Goal: Task Accomplishment & Management: Manage account settings

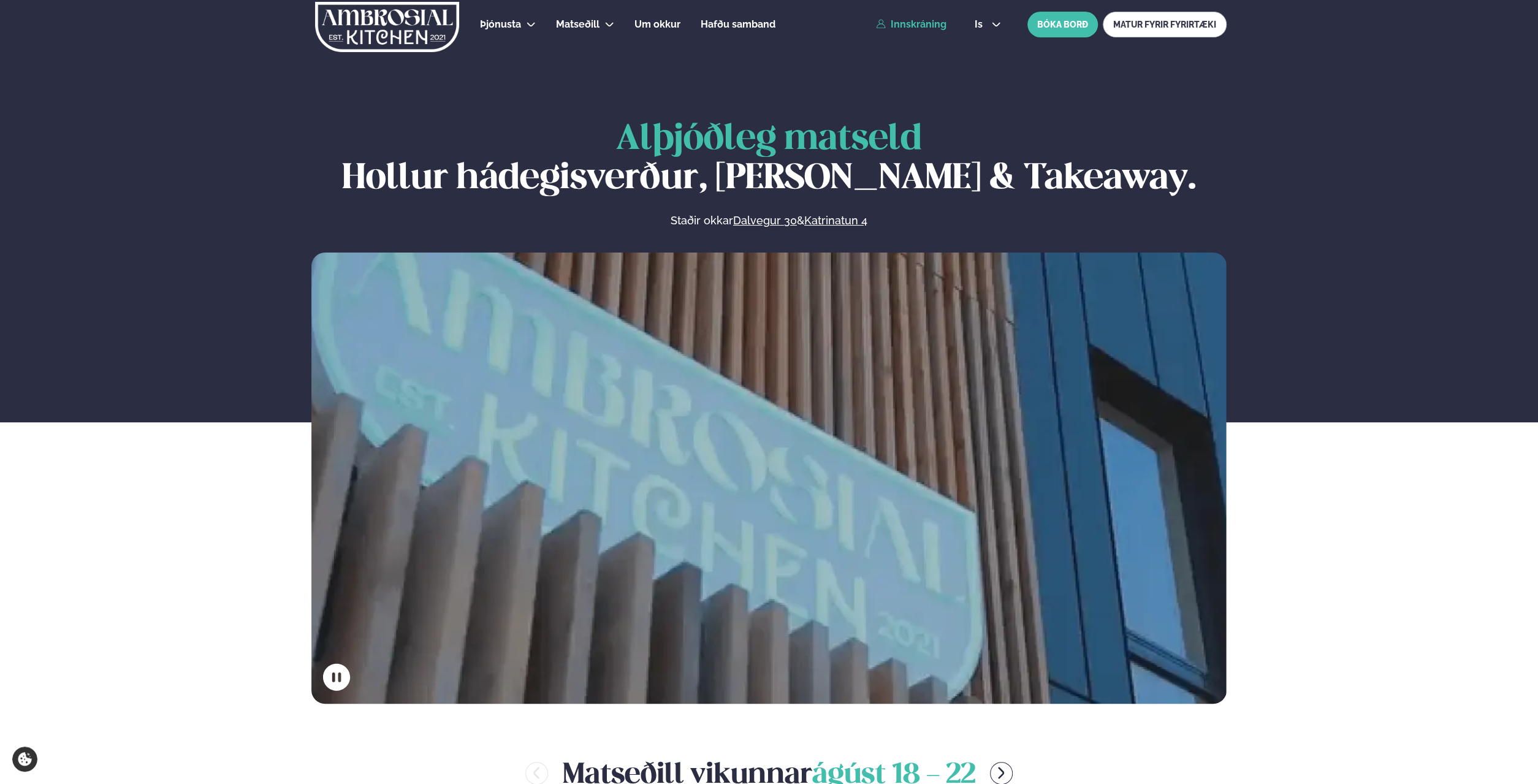
click at [923, 27] on link "Innskráning" at bounding box center [911, 25] width 70 height 11
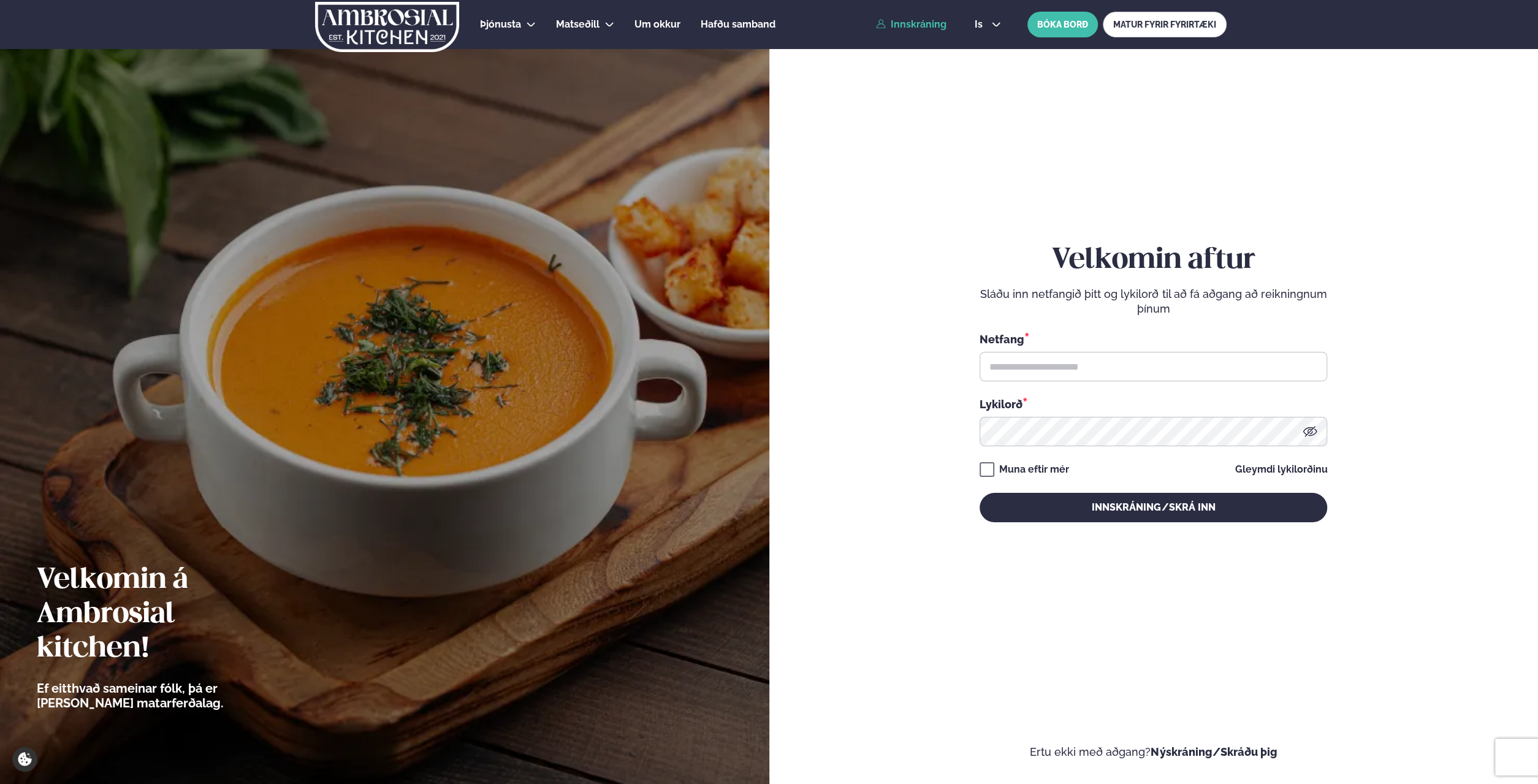
click at [988, 30] on div "is en is BÓKA BORÐ MATUR FYRIR FYRIRTÆKI" at bounding box center [1095, 25] width 261 height 26
click at [991, 19] on div "is en is BÓKA BORÐ MATUR FYRIR FYRIRTÆKI" at bounding box center [1095, 25] width 261 height 26
click at [993, 24] on icon at bounding box center [996, 25] width 8 height 4
click at [990, 43] on link "en" at bounding box center [987, 46] width 46 height 25
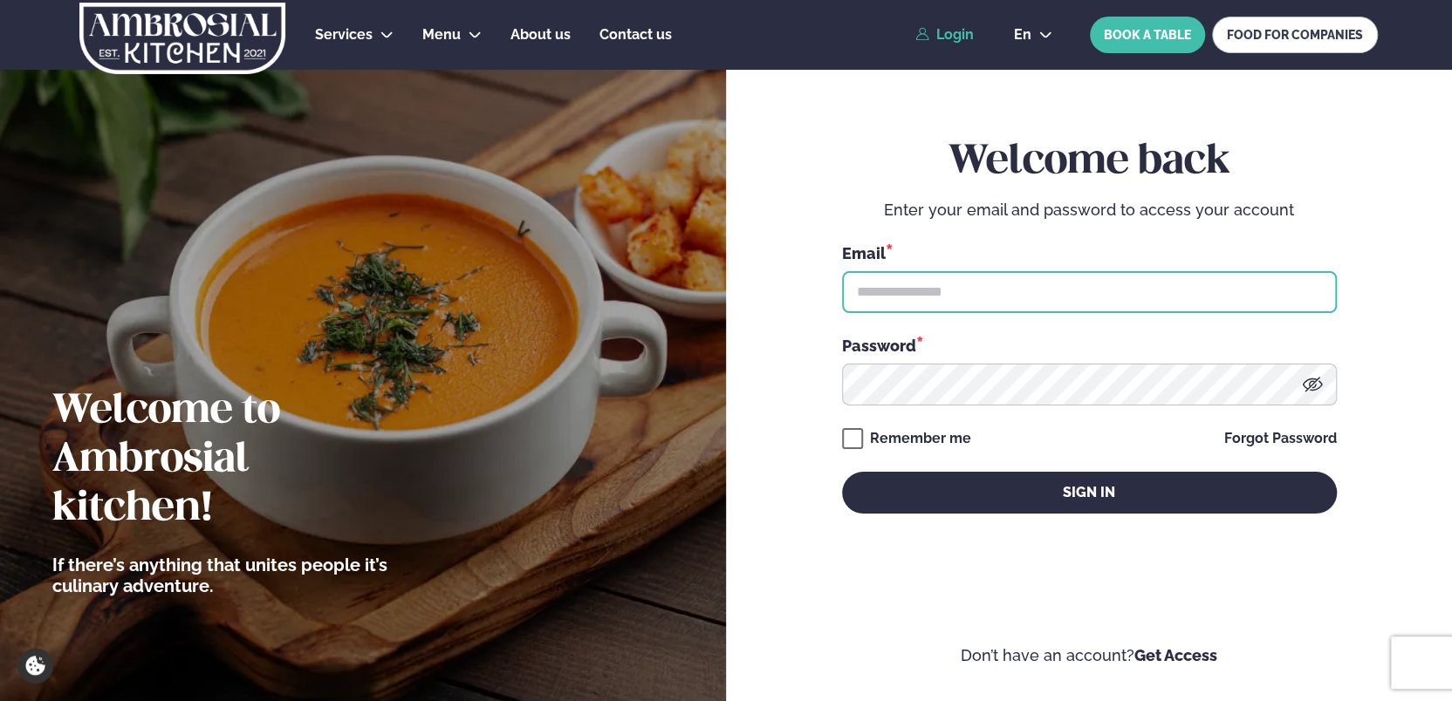
click at [1096, 296] on input "text" at bounding box center [1089, 292] width 495 height 42
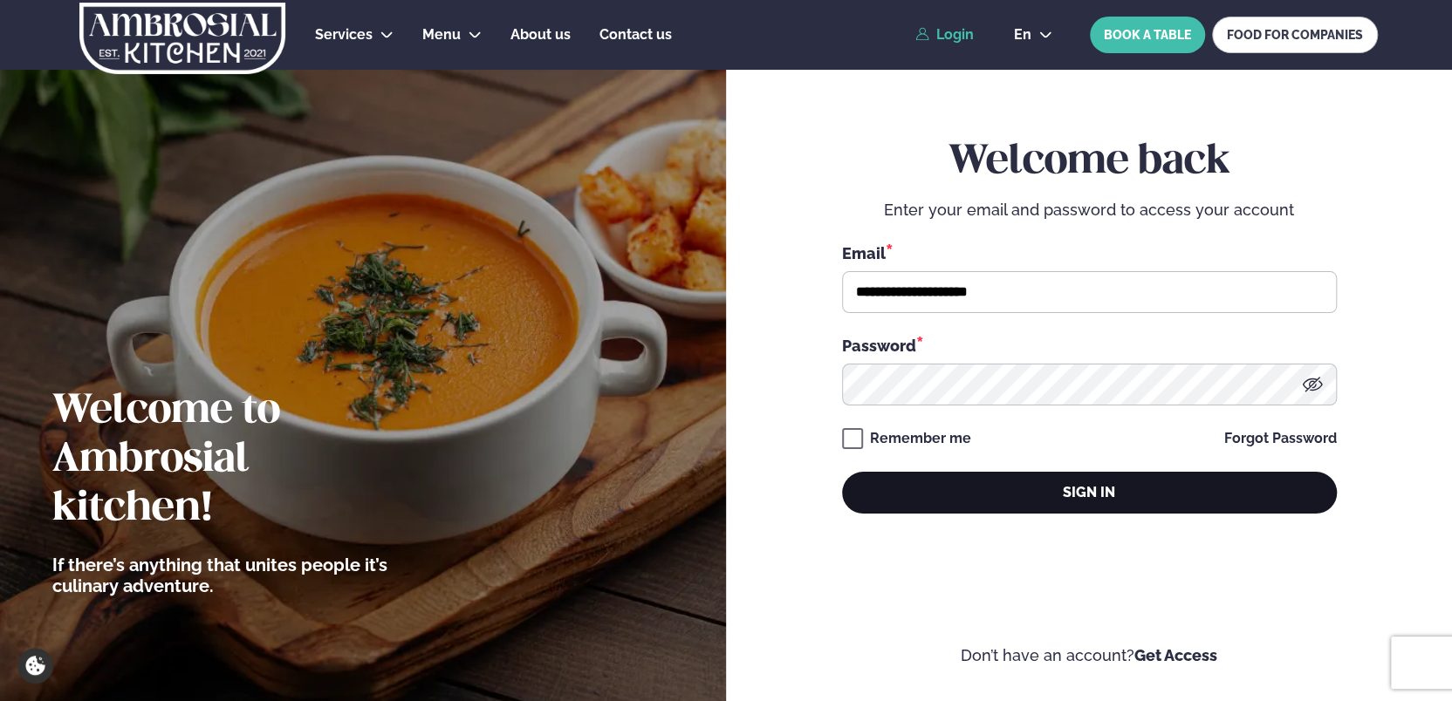
click at [1035, 493] on button "Sign in" at bounding box center [1089, 493] width 495 height 42
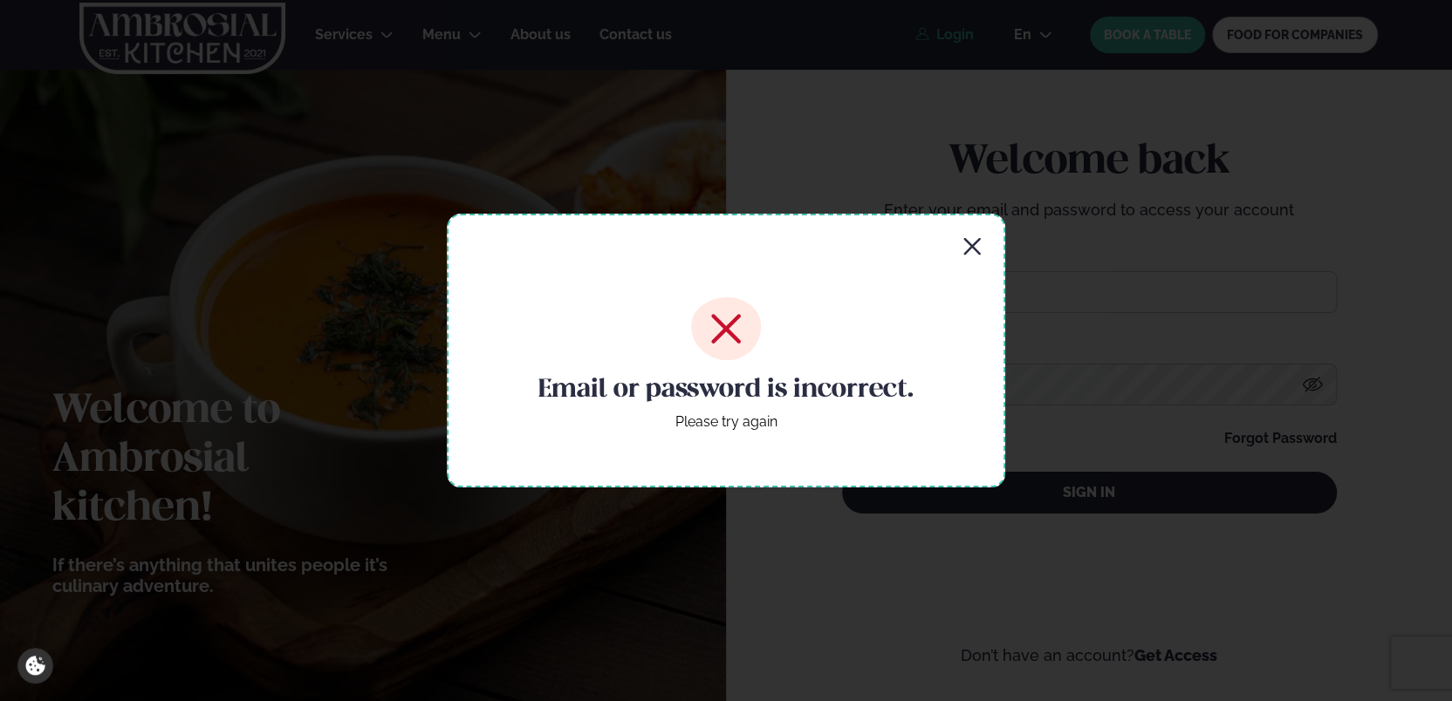
click at [979, 247] on icon "button" at bounding box center [971, 246] width 21 height 21
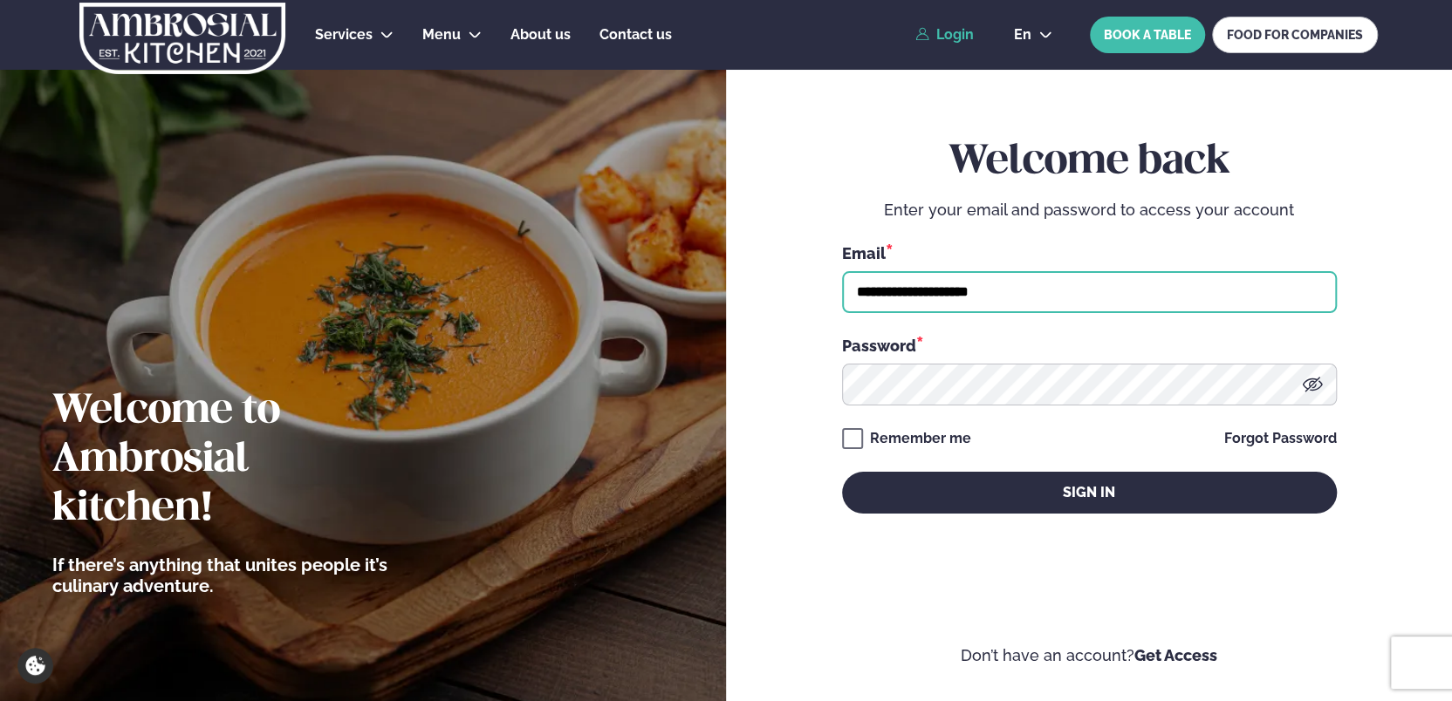
drag, startPoint x: 919, startPoint y: 290, endPoint x: 554, endPoint y: 218, distance: 371.6
click at [842, 271] on input "**********" at bounding box center [1089, 292] width 495 height 42
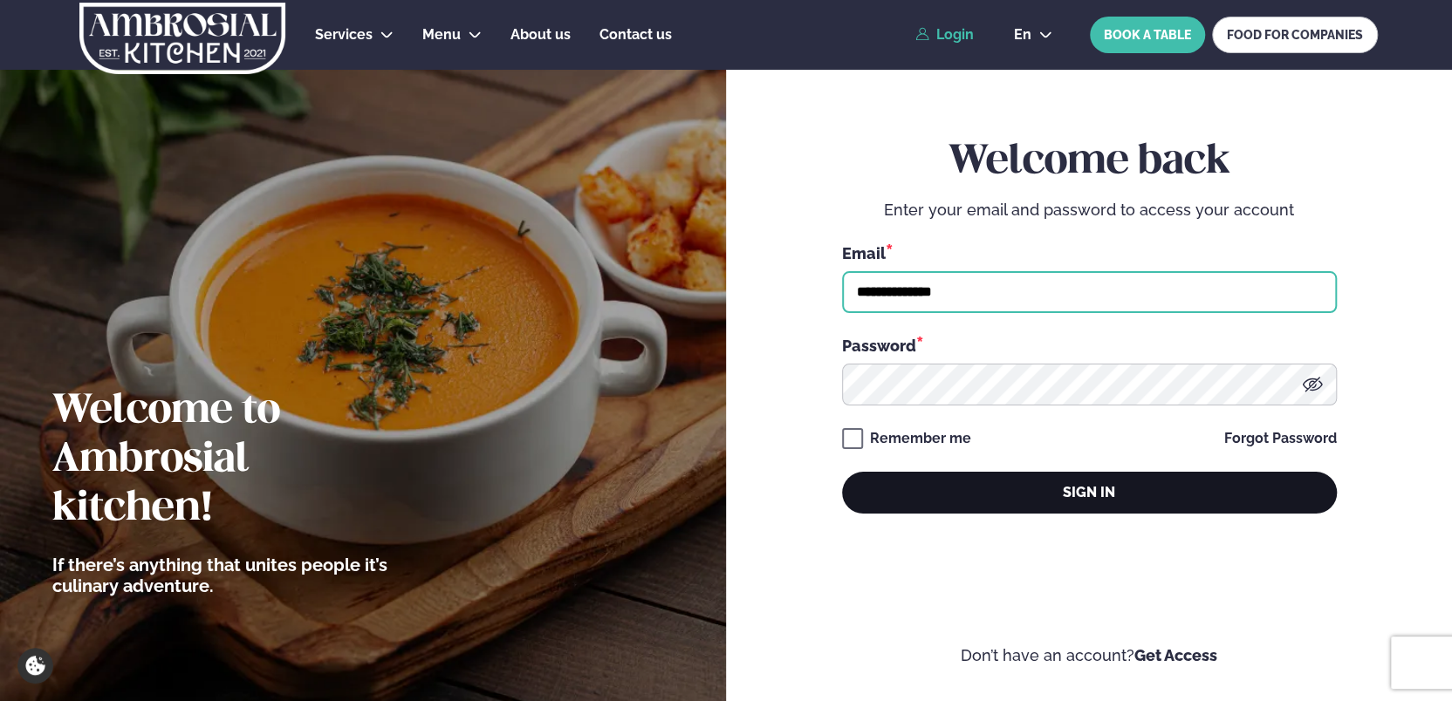
type input "**********"
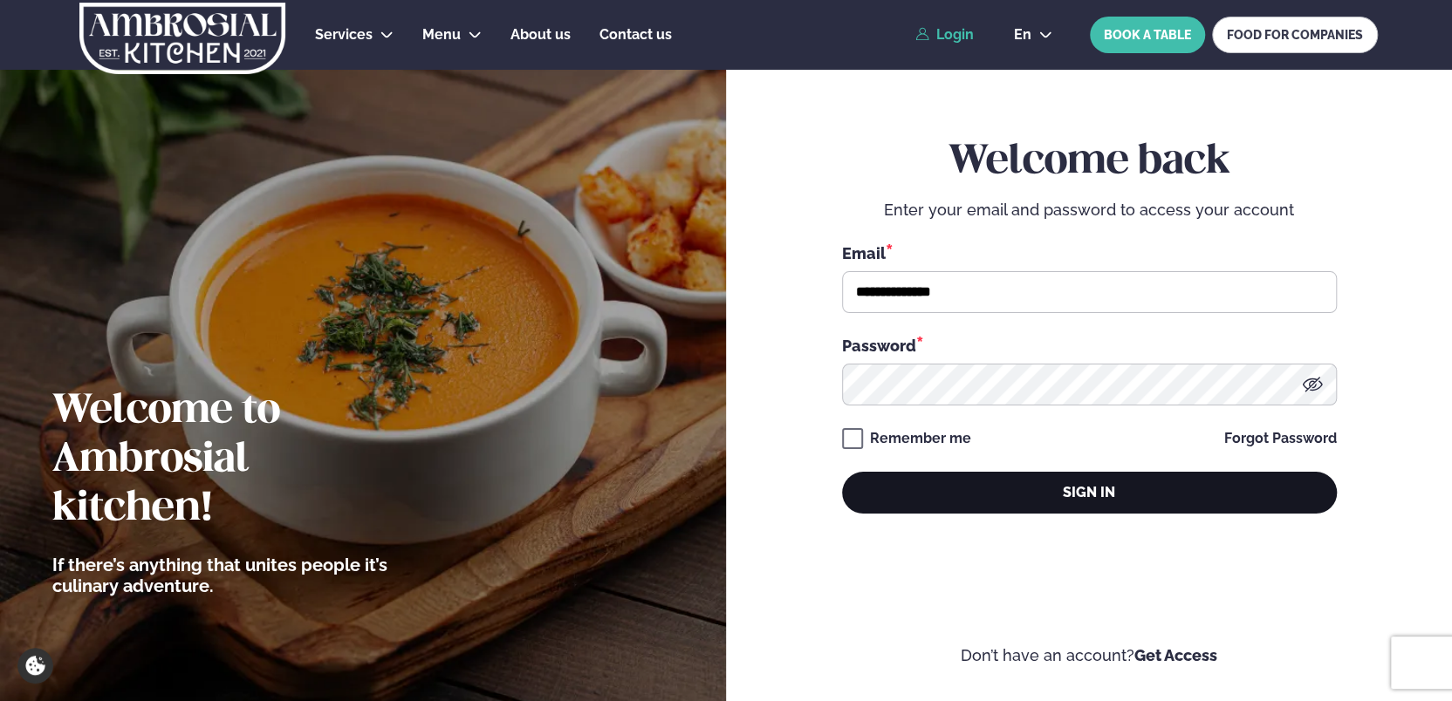
click at [940, 483] on button "Sign in" at bounding box center [1089, 493] width 495 height 42
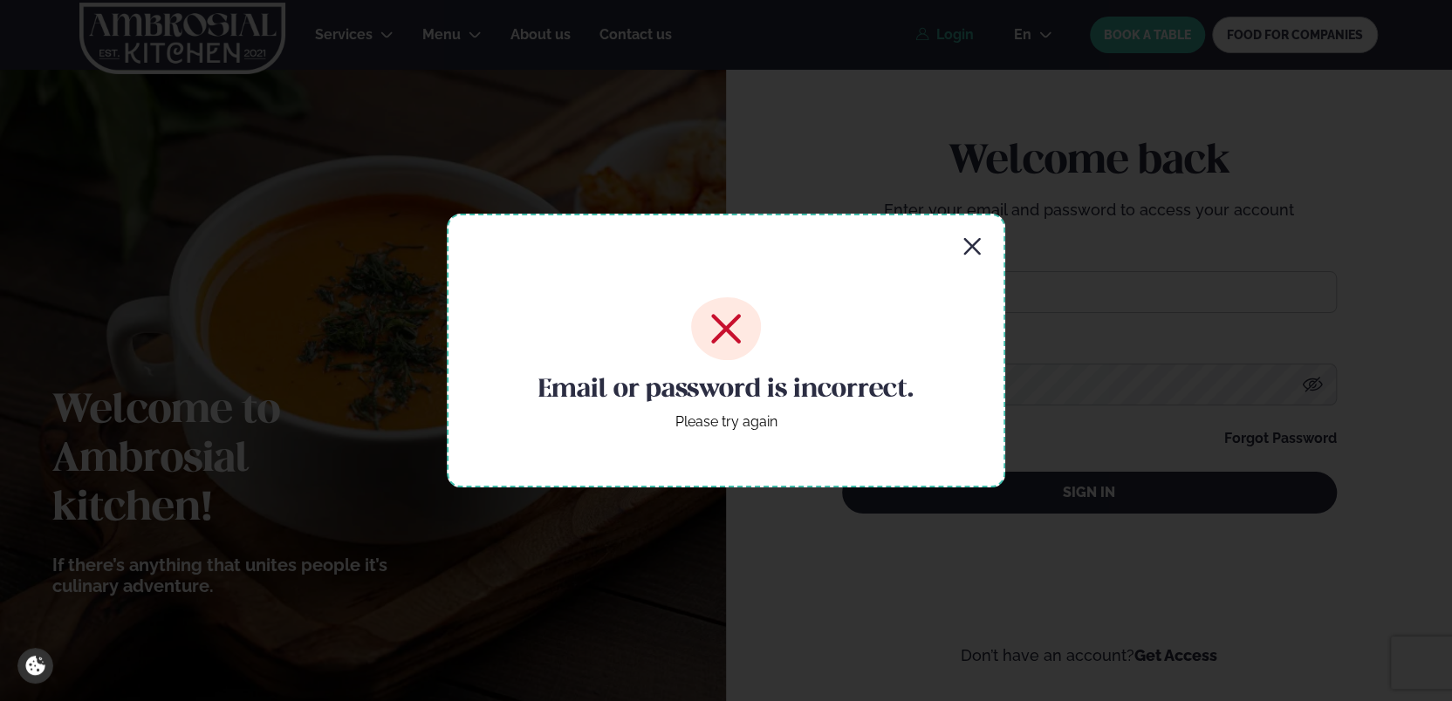
click at [974, 248] on icon "button" at bounding box center [971, 246] width 17 height 17
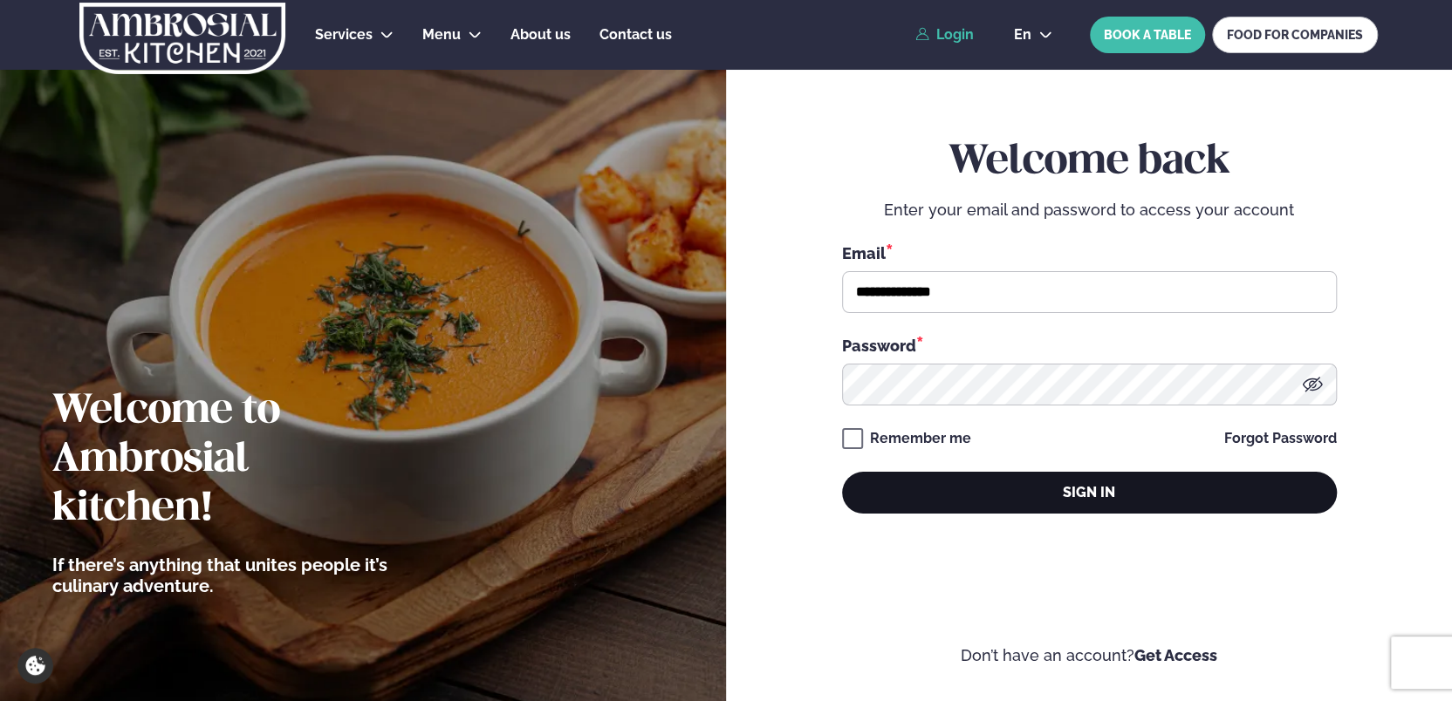
click at [1022, 493] on button "Sign in" at bounding box center [1089, 493] width 495 height 42
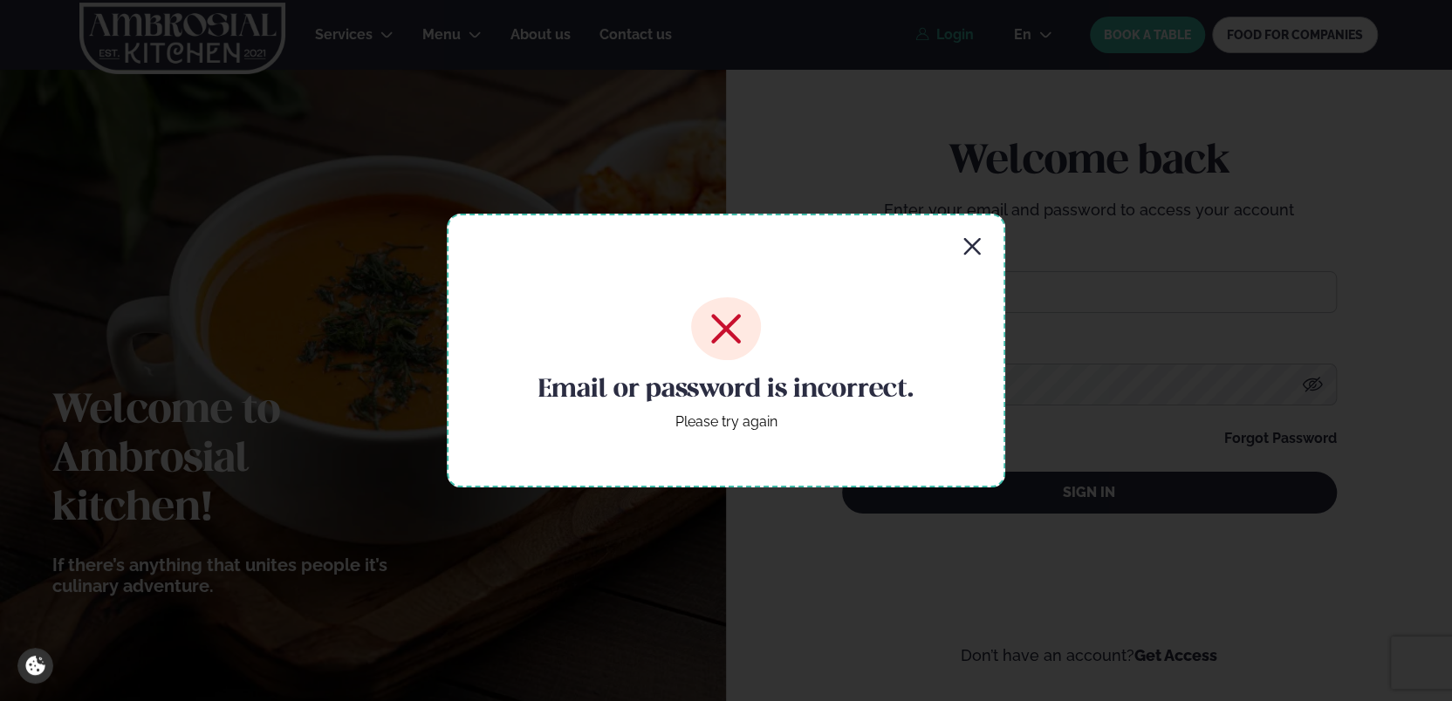
click at [980, 243] on icon "button" at bounding box center [971, 246] width 21 height 21
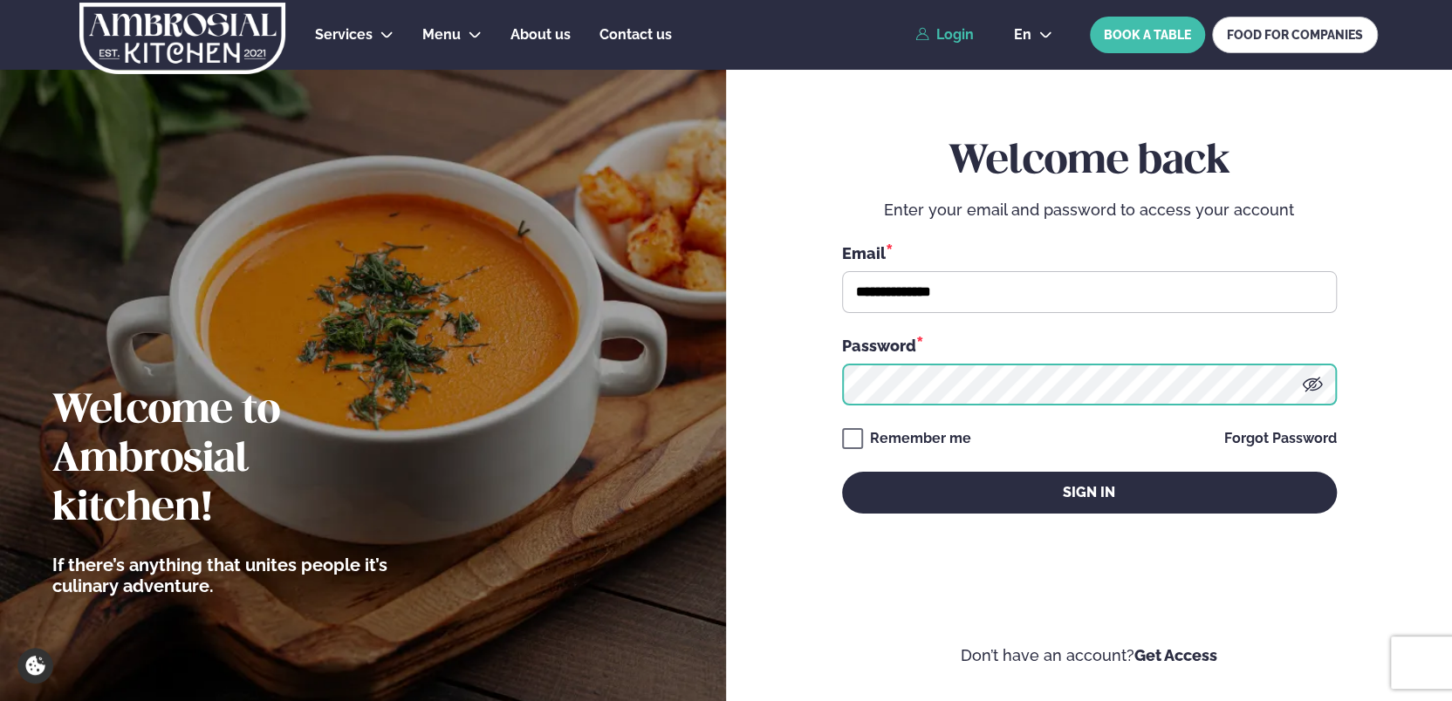
click at [842, 472] on button "Sign in" at bounding box center [1089, 493] width 495 height 42
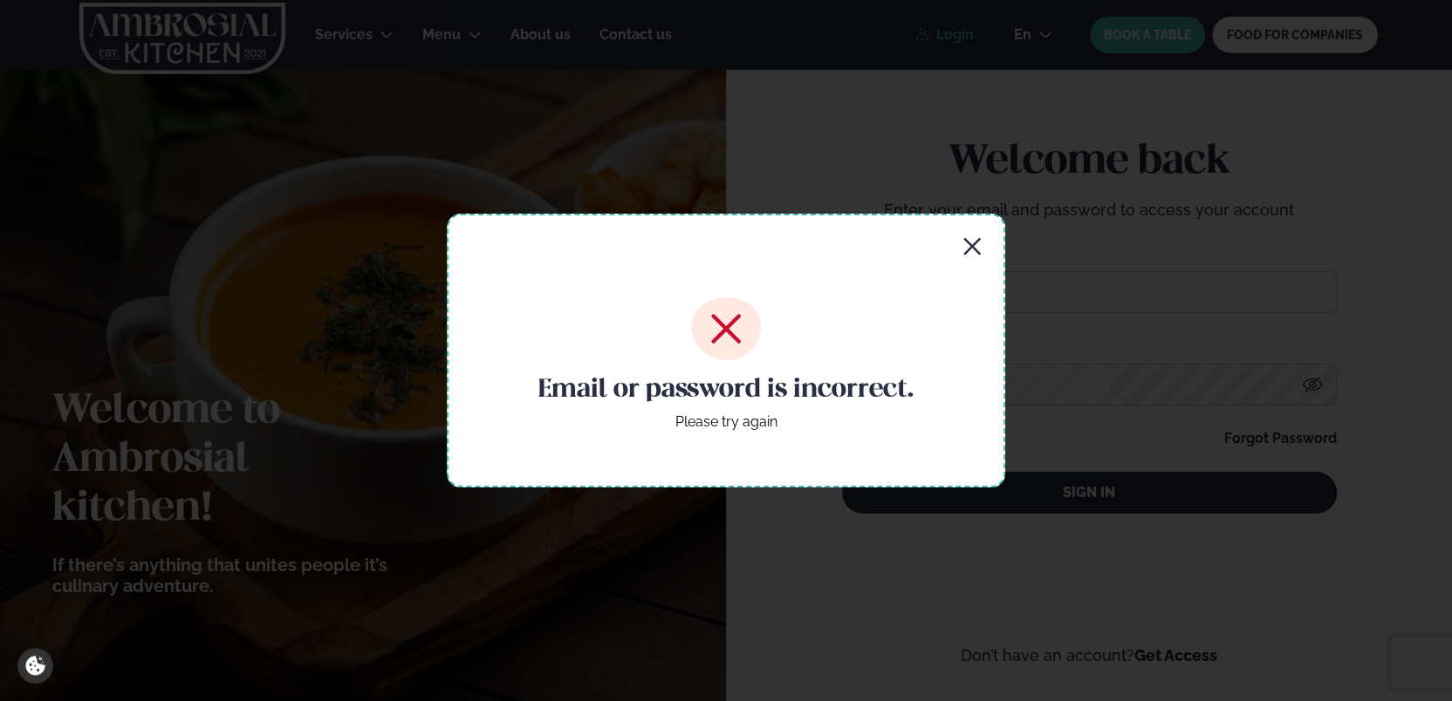
click at [971, 245] on icon "button" at bounding box center [971, 246] width 17 height 17
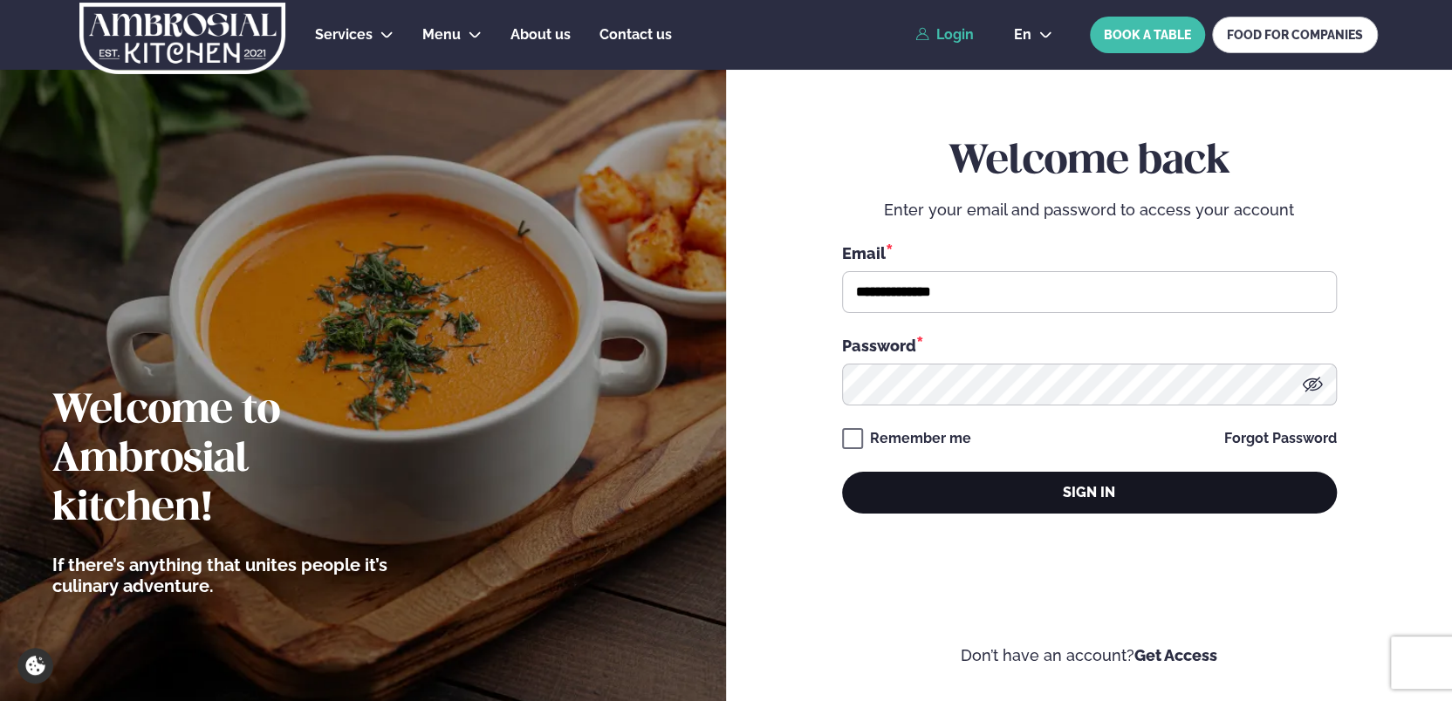
click at [903, 489] on button "Sign in" at bounding box center [1089, 493] width 495 height 42
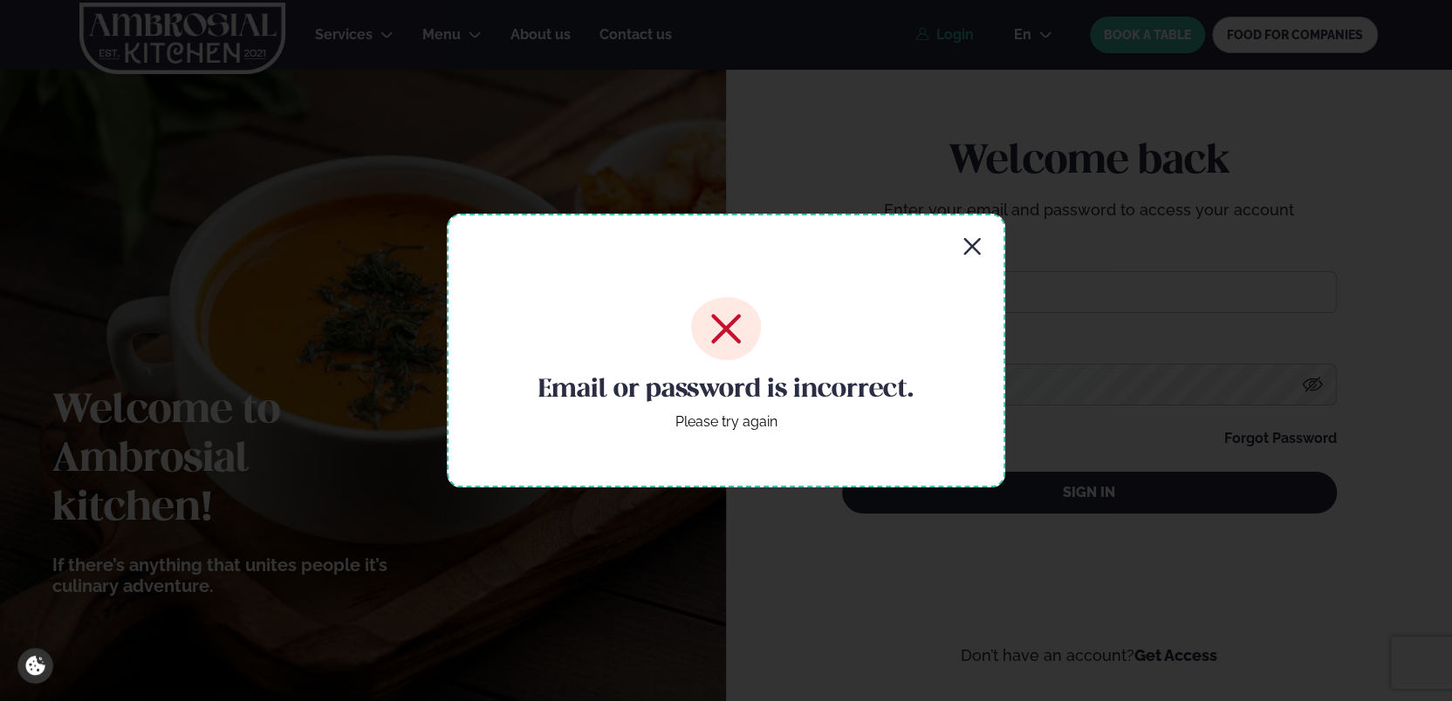
click at [978, 245] on icon "button" at bounding box center [971, 246] width 21 height 21
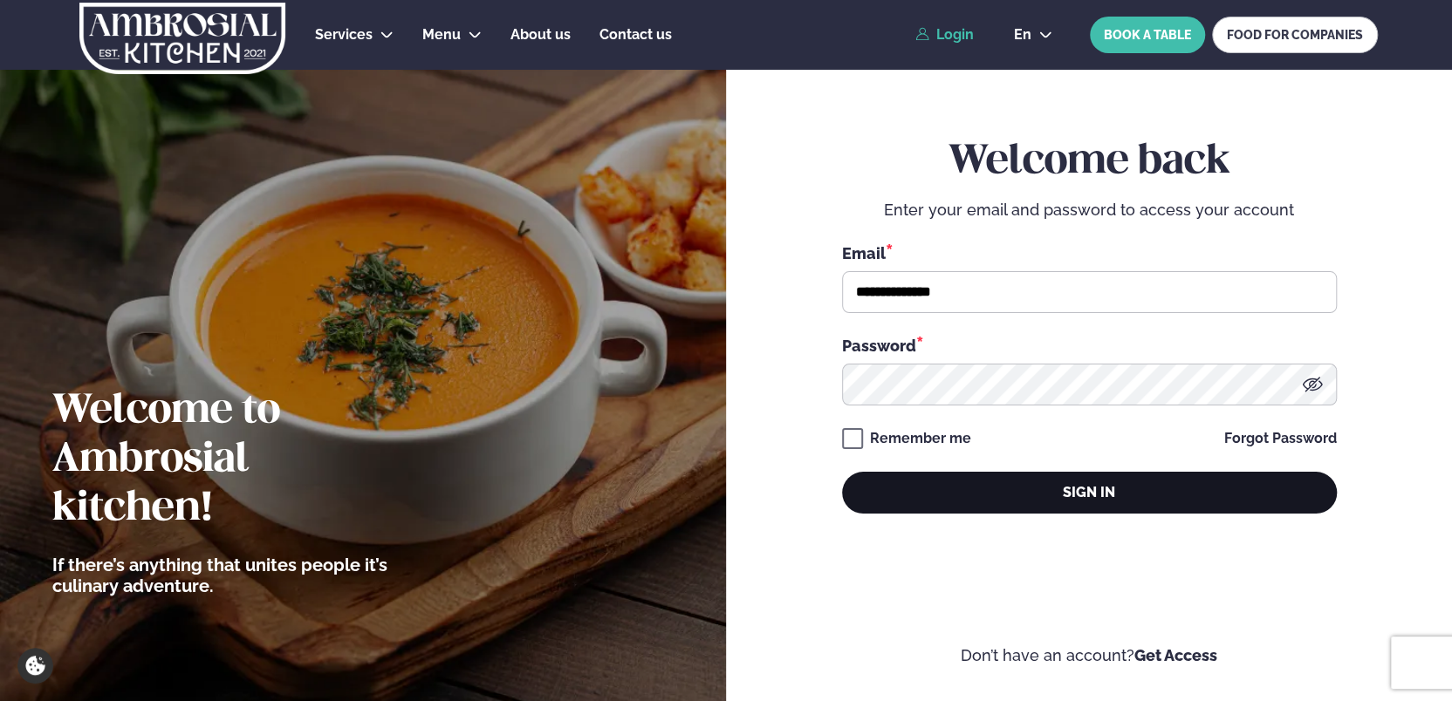
click at [1020, 489] on button "Sign in" at bounding box center [1089, 493] width 495 height 42
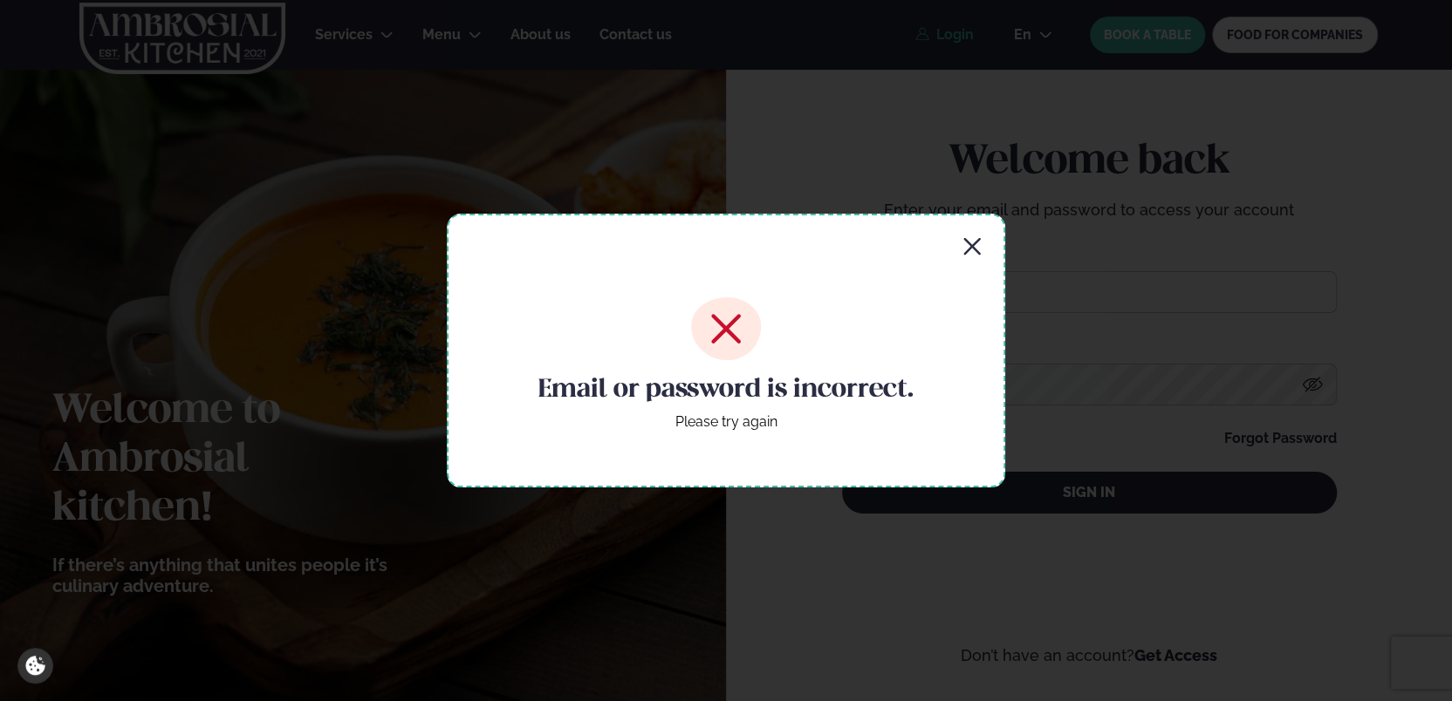
click at [976, 255] on icon "button" at bounding box center [971, 246] width 21 height 21
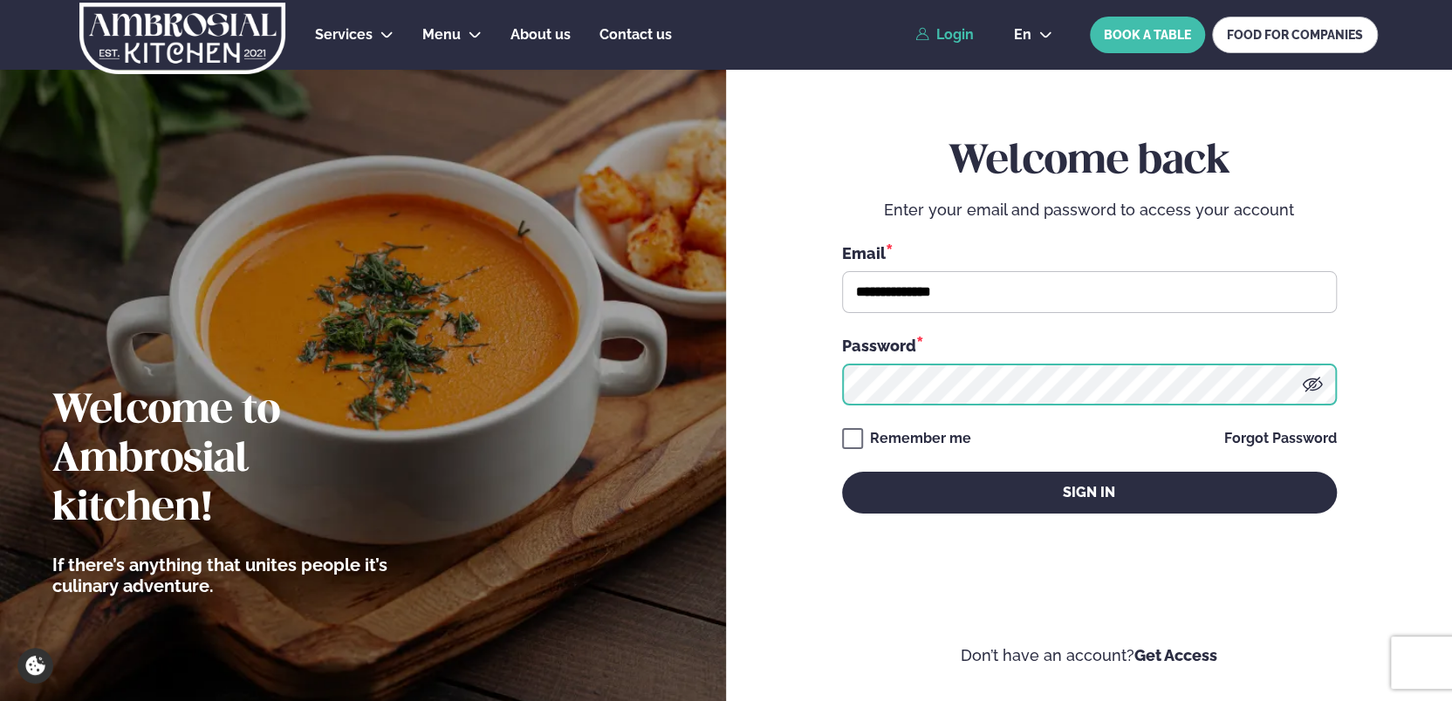
click at [842, 472] on button "Sign in" at bounding box center [1089, 493] width 495 height 42
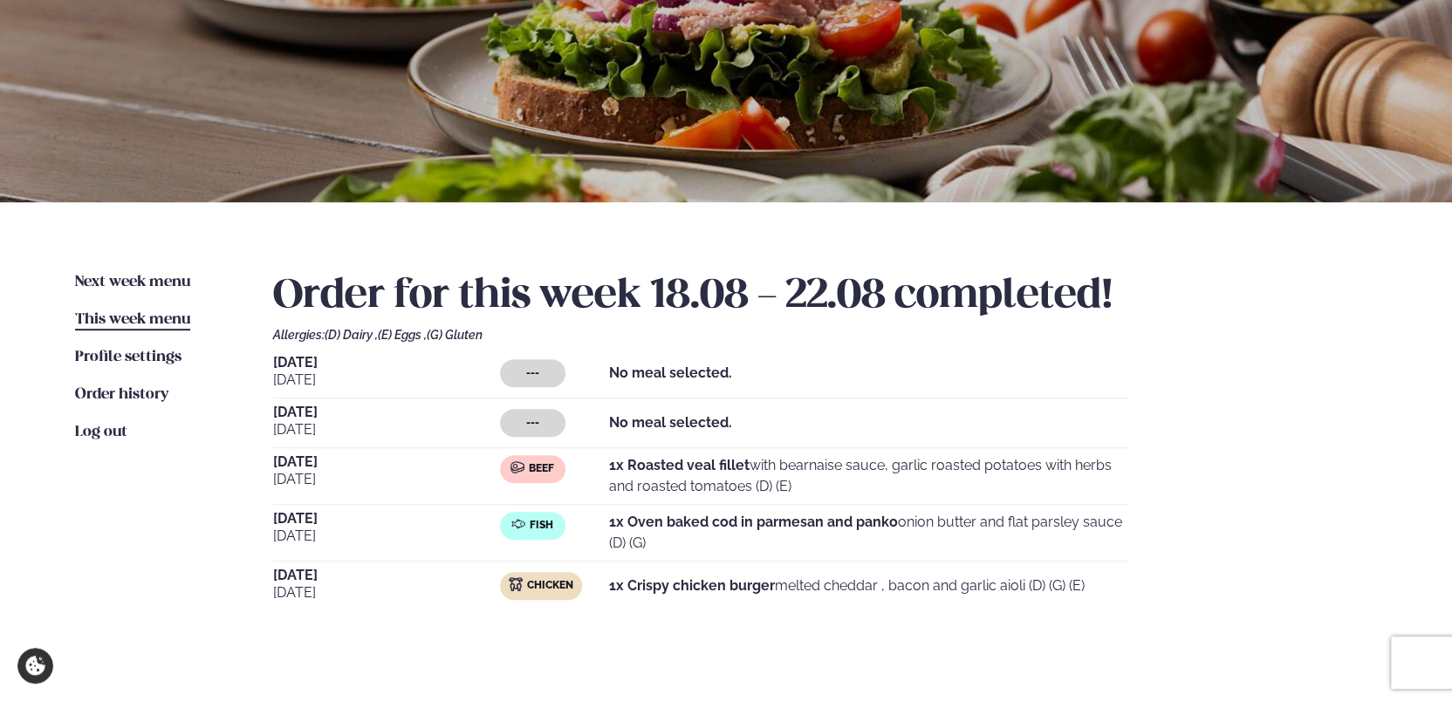
scroll to position [188, 0]
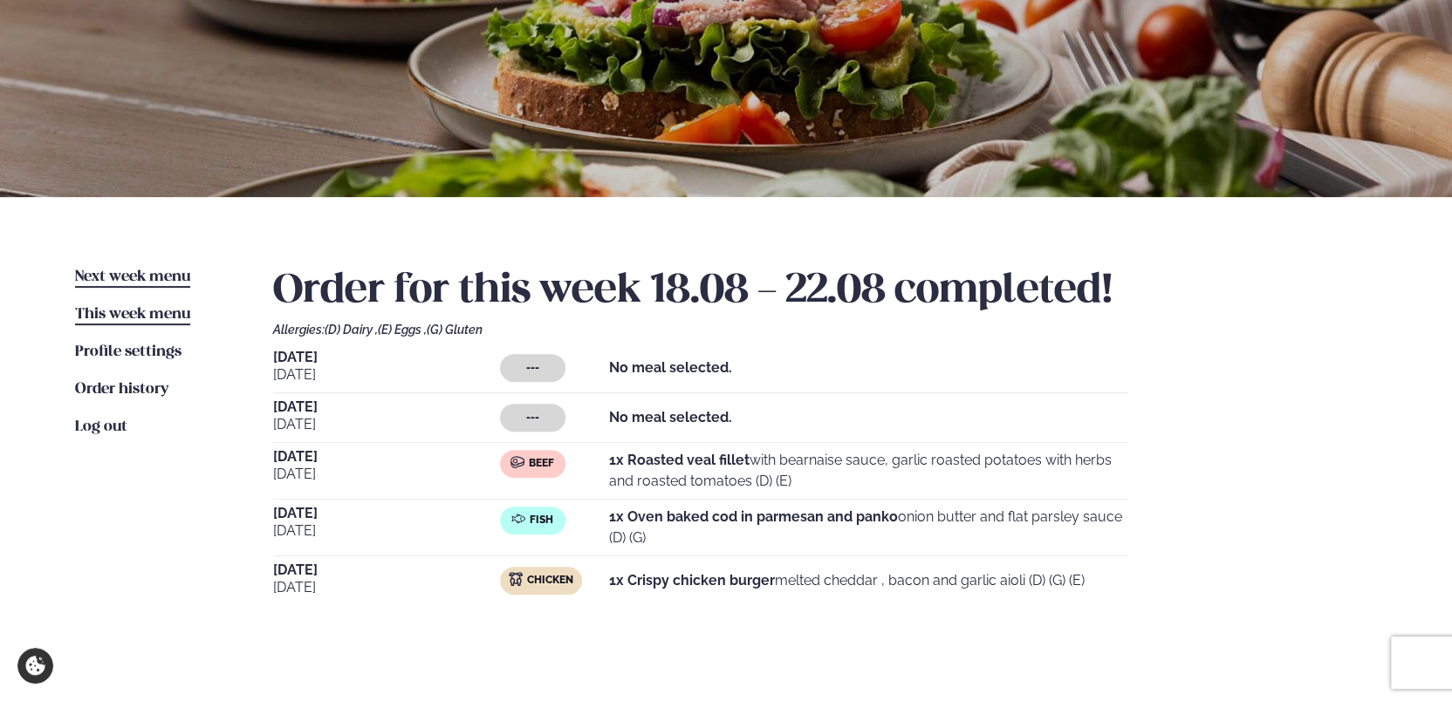
click at [140, 279] on span "Next week menu" at bounding box center [132, 277] width 115 height 15
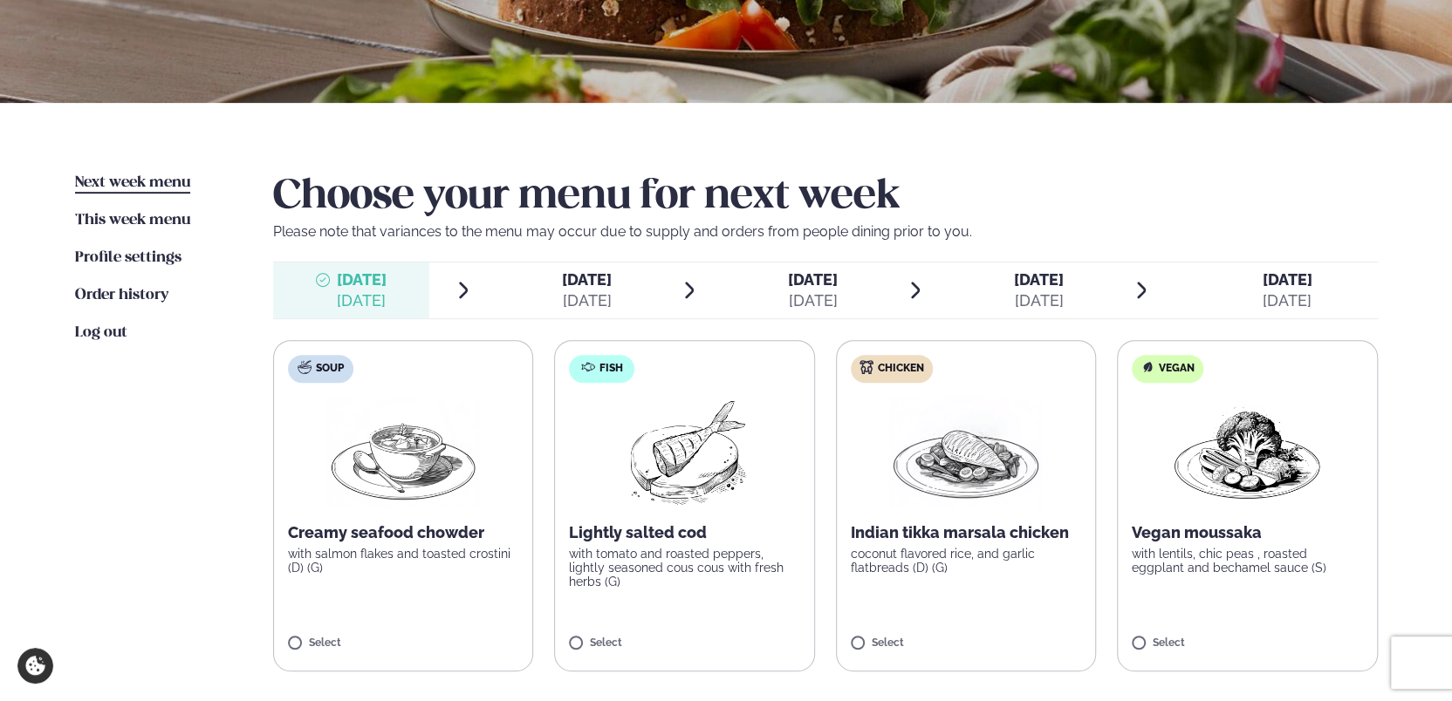
scroll to position [377, 0]
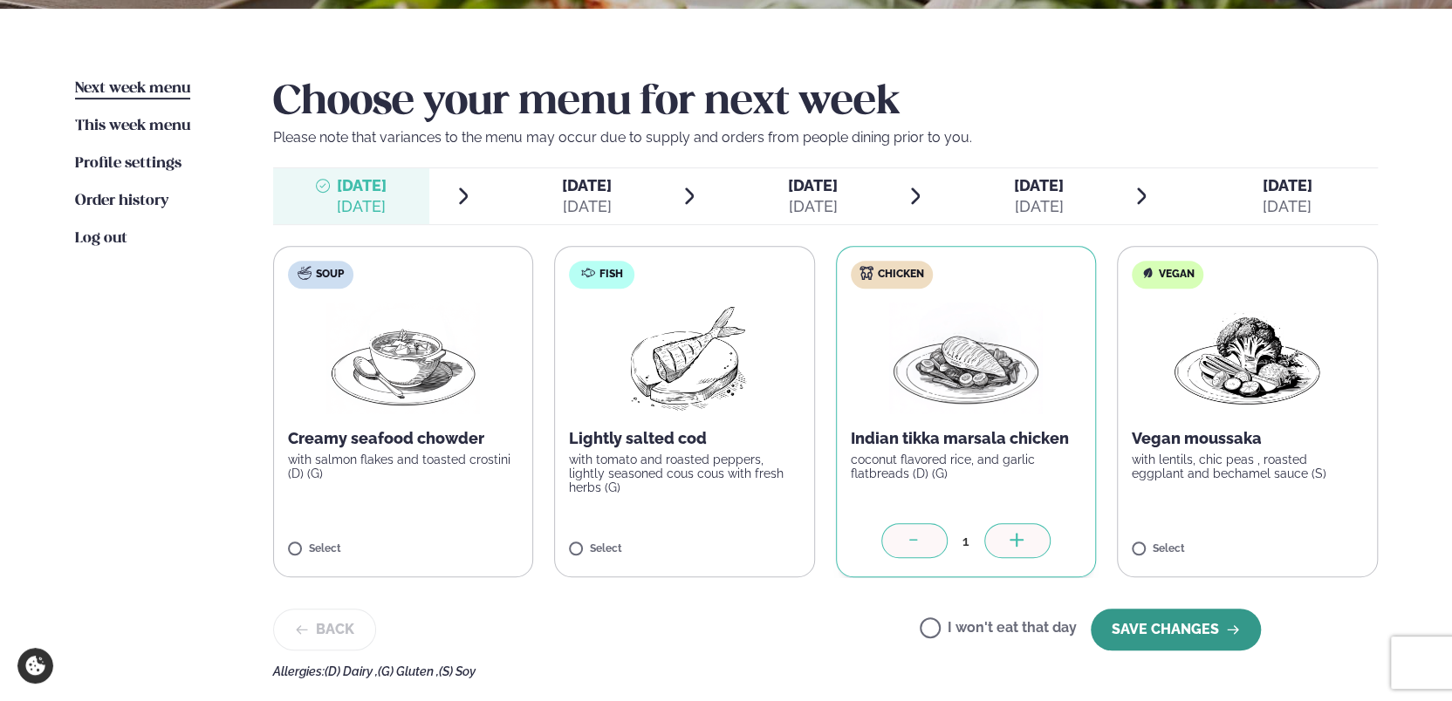
click at [1187, 635] on button "SAVE CHANGES" at bounding box center [1175, 630] width 170 height 42
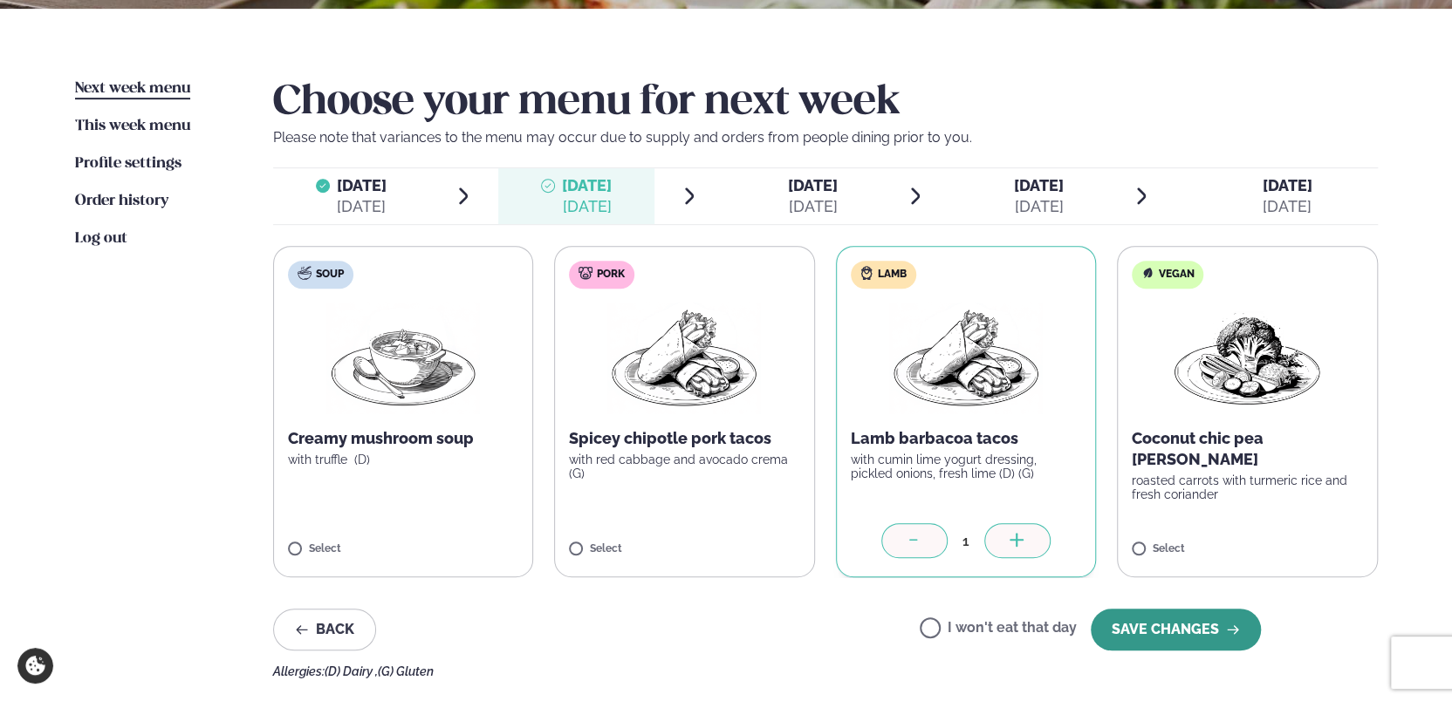
click at [1165, 625] on button "SAVE CHANGES" at bounding box center [1175, 630] width 170 height 42
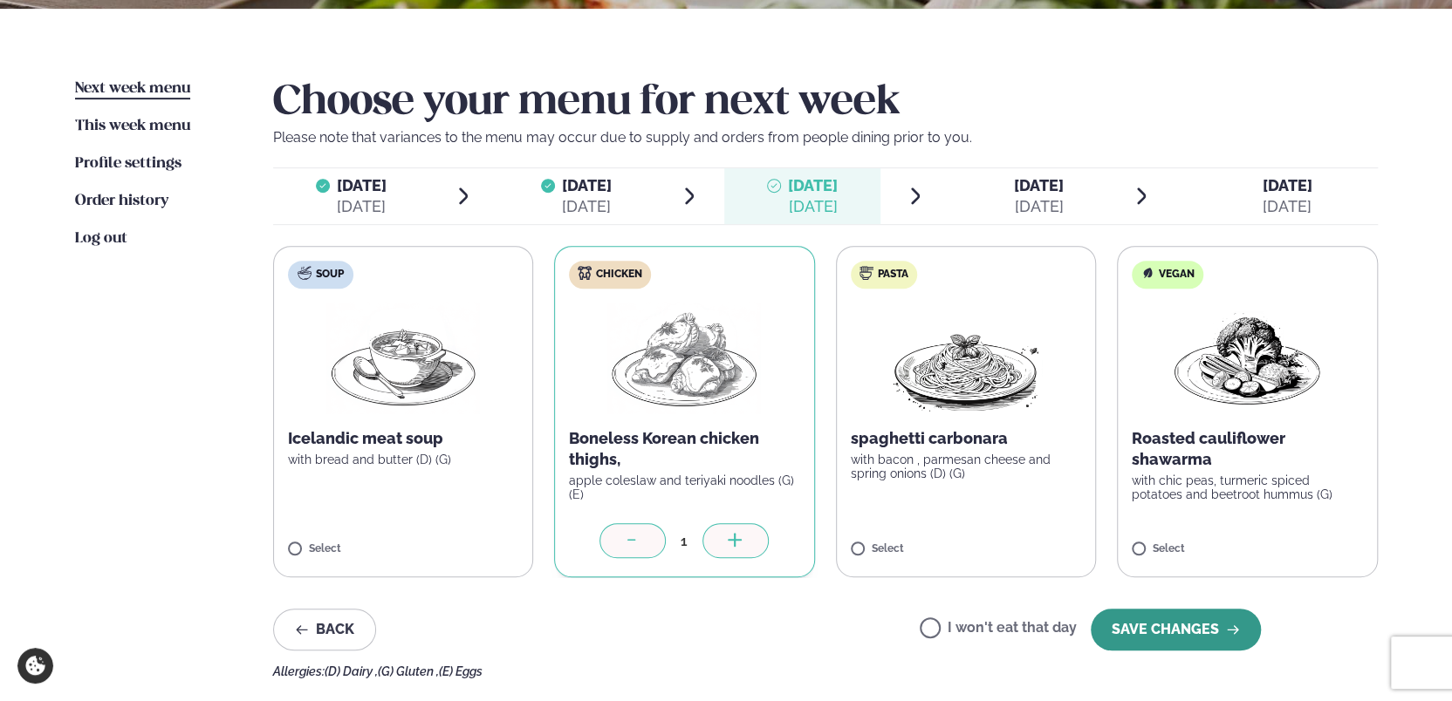
click at [1127, 636] on button "SAVE CHANGES" at bounding box center [1175, 630] width 170 height 42
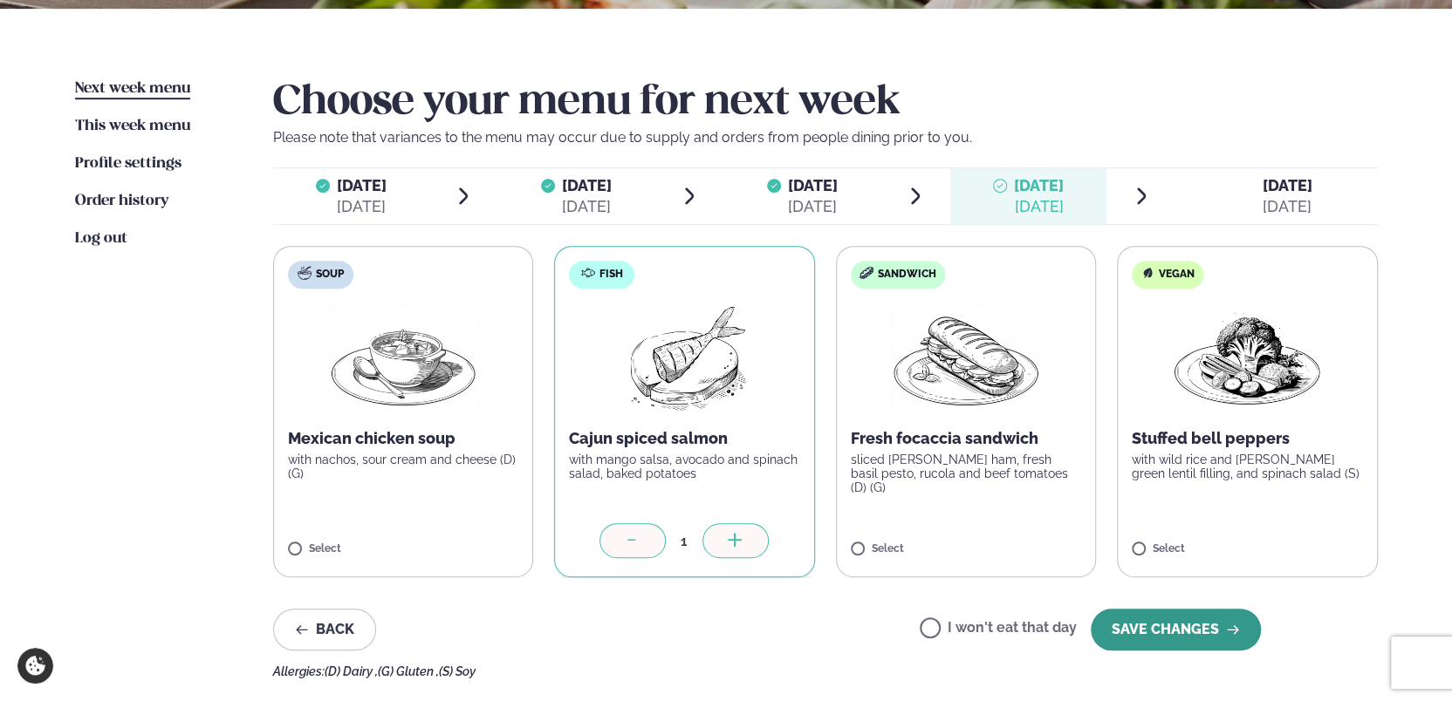
click at [1159, 620] on button "SAVE CHANGES" at bounding box center [1175, 630] width 170 height 42
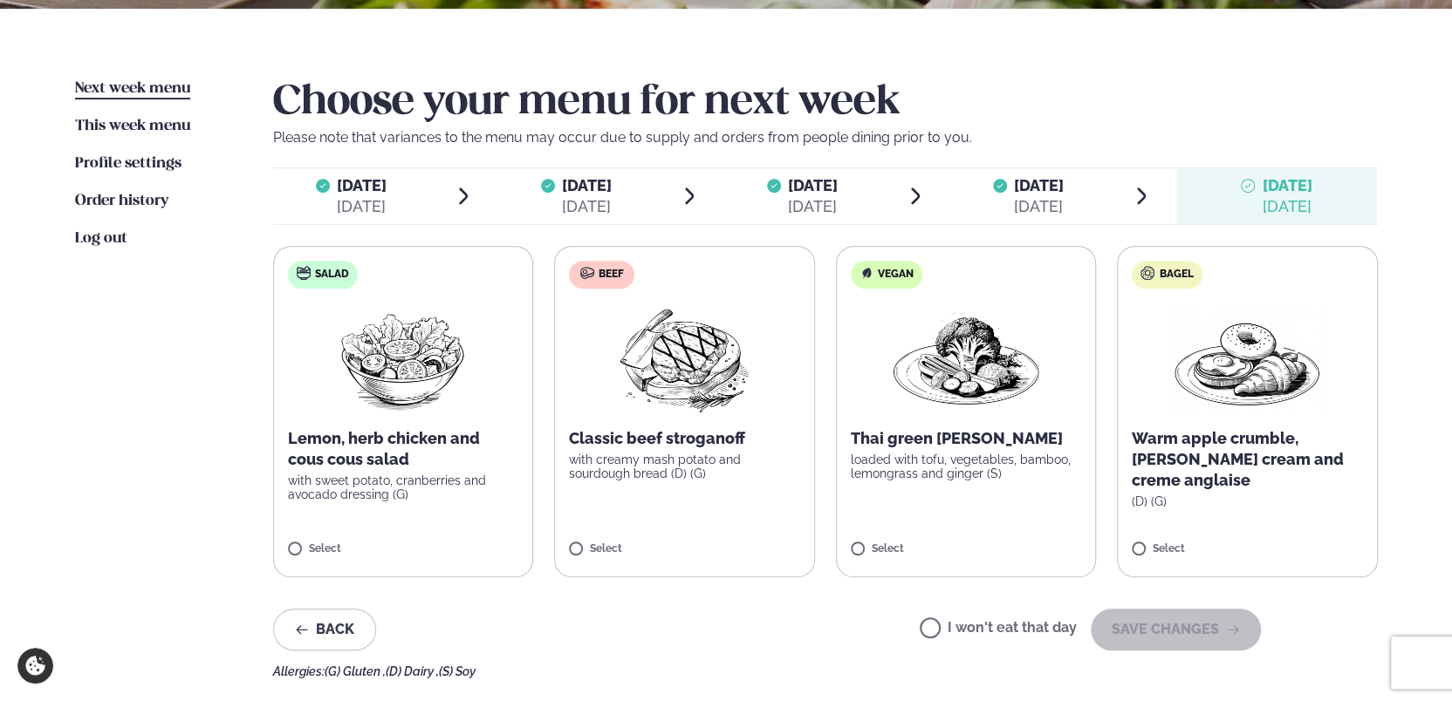
click at [625, 536] on label "Beef Classic beef stroganoff with creamy mash potato and sourdough bread (D) (G…" at bounding box center [684, 411] width 261 height 331
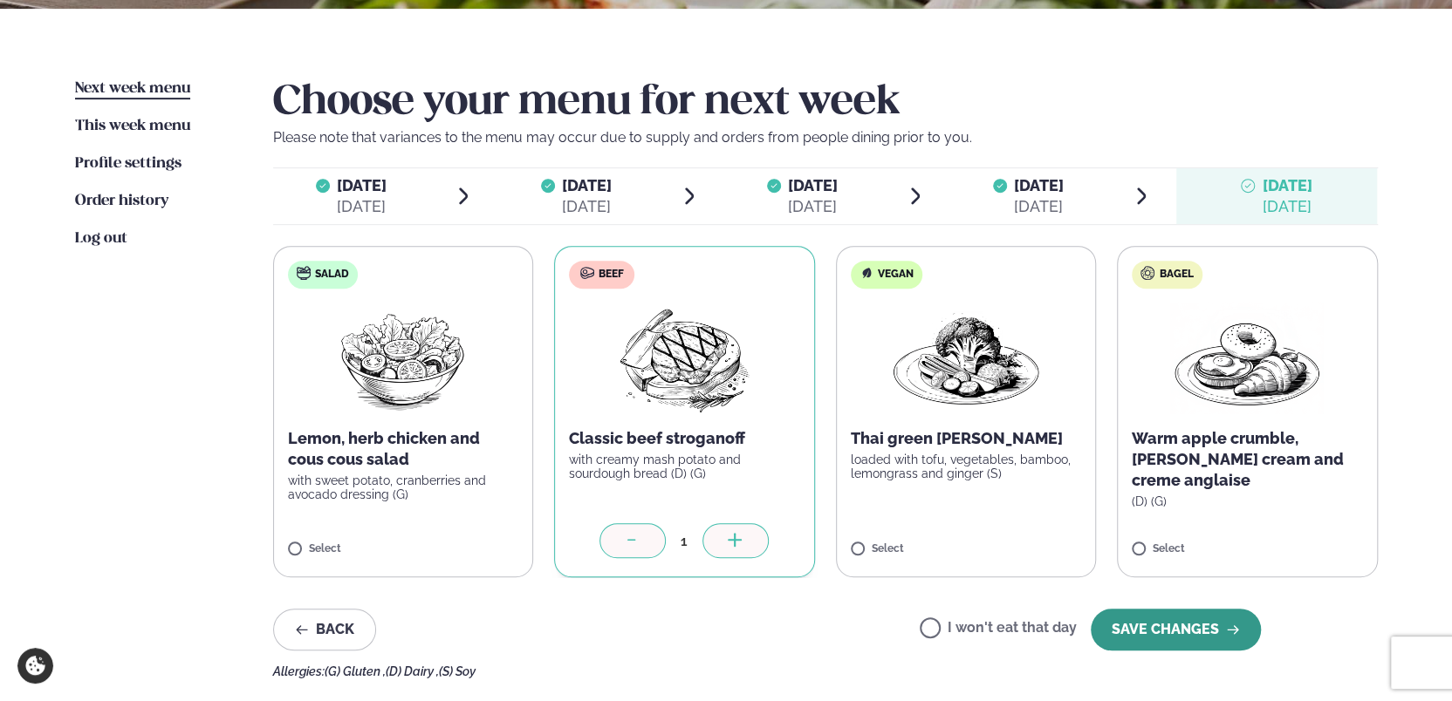
click at [1110, 631] on button "SAVE CHANGES" at bounding box center [1175, 630] width 170 height 42
